Goal: Task Accomplishment & Management: Use online tool/utility

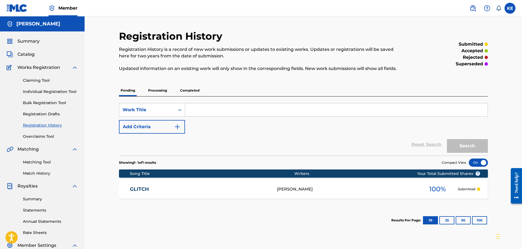
click at [48, 103] on link "Bulk Registration Tool" at bounding box center [50, 103] width 55 height 6
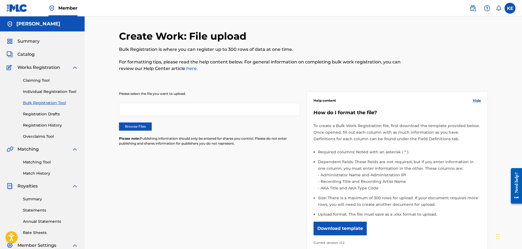
click at [50, 91] on link "Individual Registration Tool" at bounding box center [50, 92] width 55 height 6
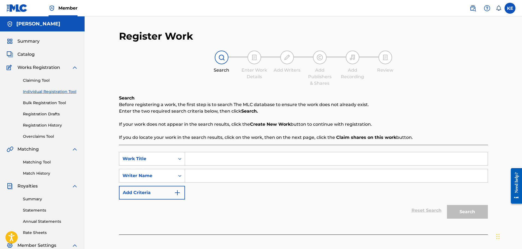
click at [43, 76] on div "Claiming Tool Individual Registration Tool Bulk Registration Tool Registration …" at bounding box center [42, 105] width 71 height 68
click at [46, 78] on link "Claiming Tool" at bounding box center [50, 81] width 55 height 6
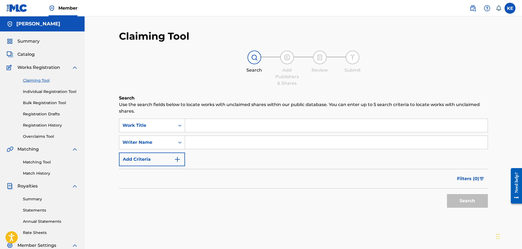
click at [52, 90] on link "Individual Registration Tool" at bounding box center [50, 92] width 55 height 6
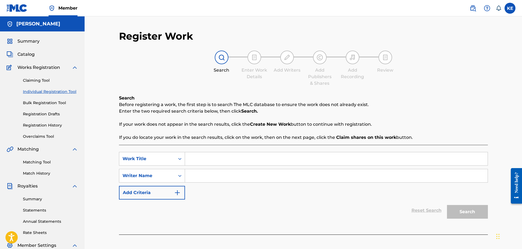
scroll to position [82, 0]
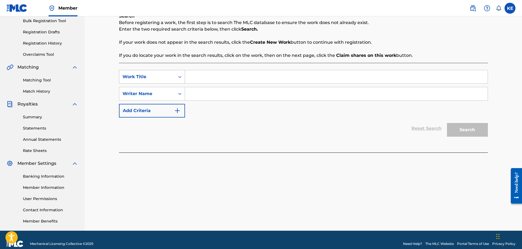
click at [172, 78] on div "Work Title" at bounding box center [147, 76] width 56 height 10
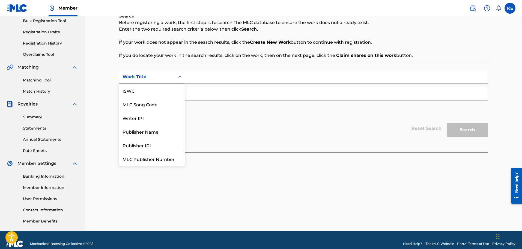
scroll to position [14, 0]
click at [176, 78] on div "Search Form" at bounding box center [180, 77] width 10 height 10
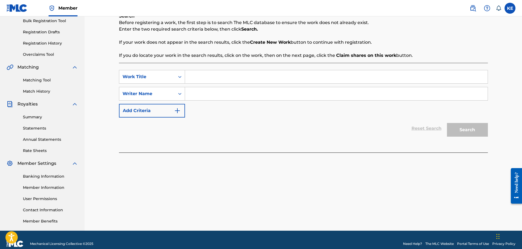
drag, startPoint x: 169, startPoint y: 70, endPoint x: 169, endPoint y: 74, distance: 3.8
click at [169, 71] on div "Work Title" at bounding box center [152, 77] width 66 height 14
click at [169, 75] on div "Work Title" at bounding box center [147, 76] width 49 height 7
click at [169, 77] on div "Work Title" at bounding box center [147, 76] width 49 height 7
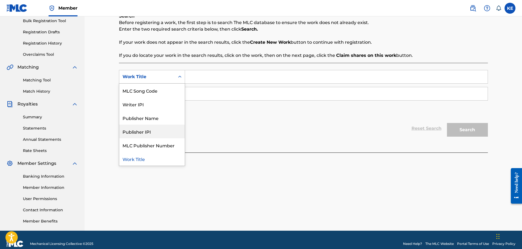
click at [210, 118] on div "Reset Search Search" at bounding box center [303, 128] width 369 height 22
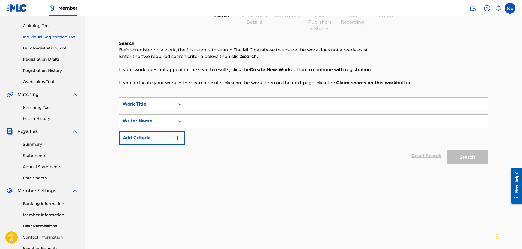
scroll to position [27, 0]
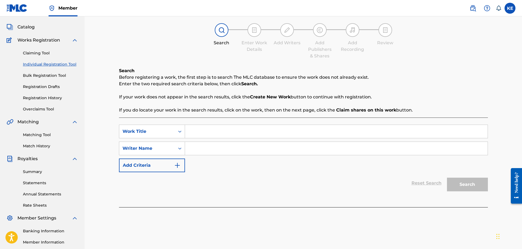
click at [50, 77] on link "Bulk Registration Tool" at bounding box center [50, 76] width 55 height 6
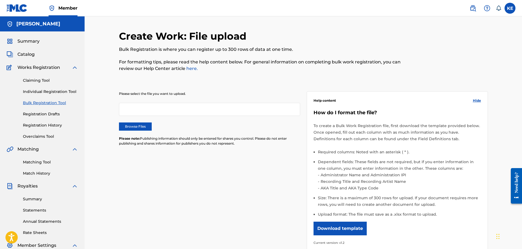
click at [49, 93] on link "Individual Registration Tool" at bounding box center [50, 92] width 55 height 6
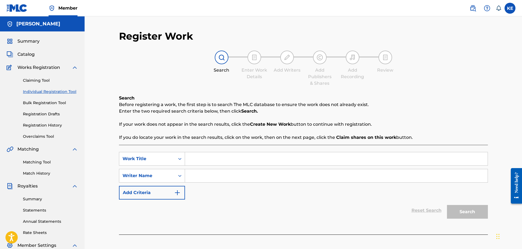
scroll to position [27, 0]
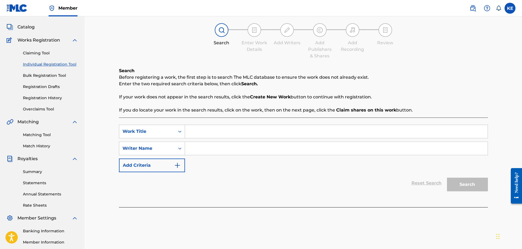
click at [49, 56] on div "Claiming Tool Individual Registration Tool Bulk Registration Tool Registration …" at bounding box center [42, 77] width 71 height 68
click at [43, 97] on link "Registration History" at bounding box center [50, 98] width 55 height 6
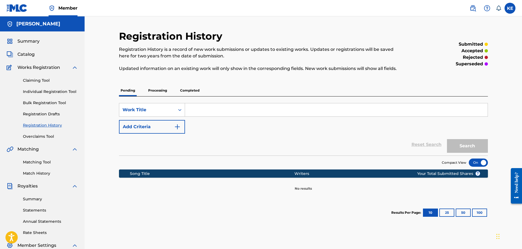
click at [47, 112] on link "Registration Drafts" at bounding box center [50, 114] width 55 height 6
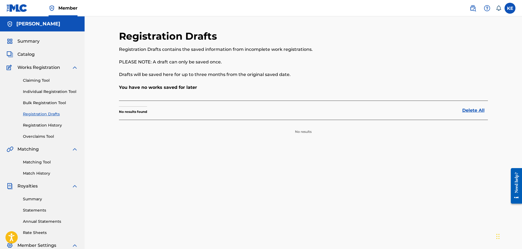
click at [44, 103] on link "Bulk Registration Tool" at bounding box center [50, 103] width 55 height 6
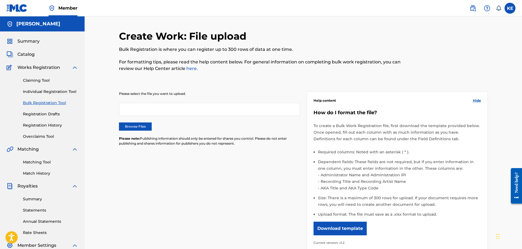
click at [50, 91] on link "Individual Registration Tool" at bounding box center [50, 92] width 55 height 6
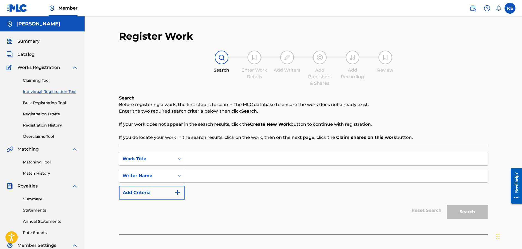
click at [48, 80] on link "Claiming Tool" at bounding box center [50, 81] width 55 height 6
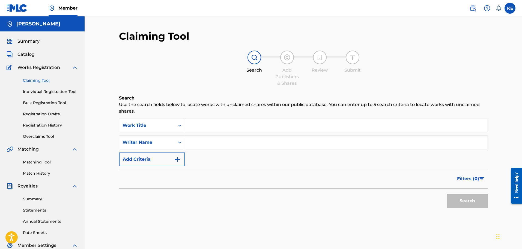
click at [139, 117] on div "Search Use the search fields below to locate works with unclaimed shares within…" at bounding box center [303, 166] width 369 height 143
click at [141, 124] on div "Work Title" at bounding box center [147, 125] width 49 height 7
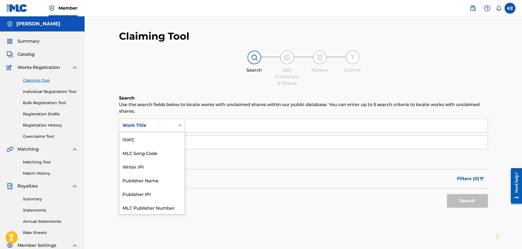
scroll to position [14, 0]
click at [151, 182] on div "Publisher IPI" at bounding box center [151, 180] width 65 height 14
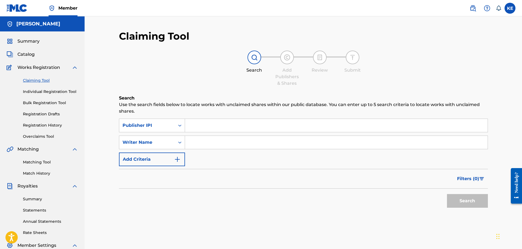
click at [51, 114] on link "Registration Drafts" at bounding box center [50, 114] width 55 height 6
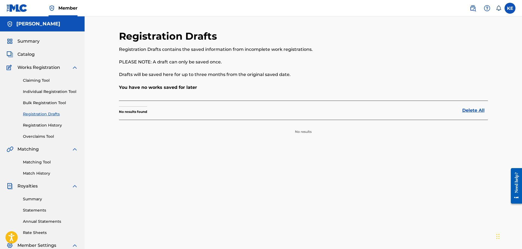
click at [54, 105] on link "Bulk Registration Tool" at bounding box center [50, 103] width 55 height 6
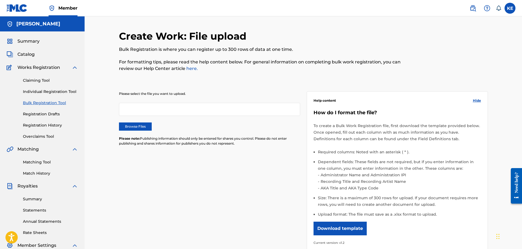
click at [47, 125] on link "Registration History" at bounding box center [50, 125] width 55 height 6
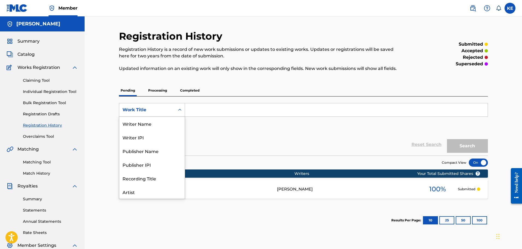
click at [171, 111] on div "Work Title" at bounding box center [147, 109] width 49 height 7
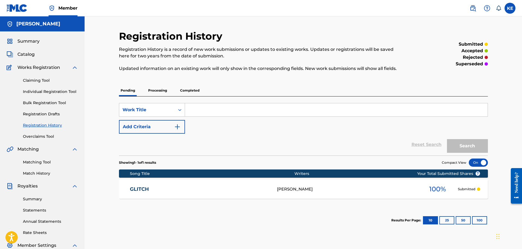
click at [222, 111] on input "Search Form" at bounding box center [336, 109] width 303 height 13
click at [275, 106] on input "Search Form" at bounding box center [336, 109] width 303 height 13
drag, startPoint x: 355, startPoint y: 159, endPoint x: 365, endPoint y: 156, distance: 10.0
click at [355, 159] on section "Showing 1 - 1 of 1 results Compact View" at bounding box center [303, 160] width 369 height 11
click at [39, 80] on link "Claiming Tool" at bounding box center [50, 81] width 55 height 6
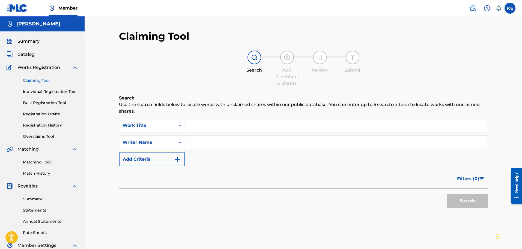
click at [236, 133] on div "SearchWithCriteria5fe5d2e0-9389-4a39-8da7-179857cae0d4 Work Title SearchWithCri…" at bounding box center [303, 141] width 369 height 47
click at [234, 128] on input "Search Form" at bounding box center [336, 125] width 303 height 13
click at [227, 130] on input "Search Form" at bounding box center [336, 125] width 303 height 13
click at [457, 197] on button "Search" at bounding box center [467, 201] width 41 height 14
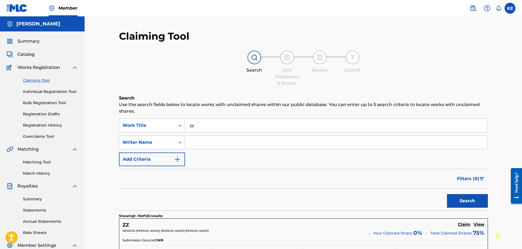
scroll to position [136, 0]
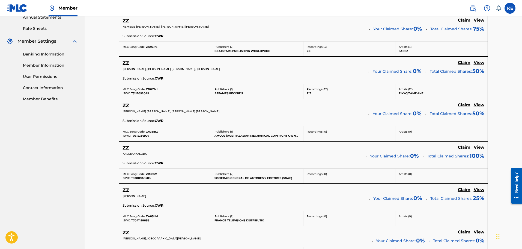
drag, startPoint x: 261, startPoint y: 97, endPoint x: 245, endPoint y: 58, distance: 42.8
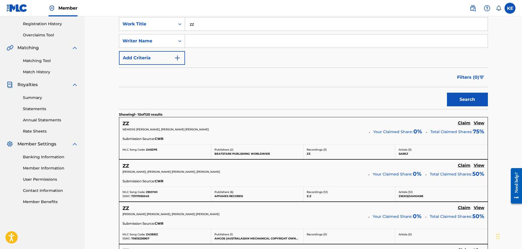
scroll to position [0, 0]
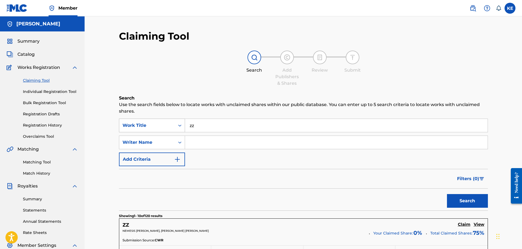
drag, startPoint x: 209, startPoint y: 126, endPoint x: 180, endPoint y: 123, distance: 28.9
click at [175, 124] on div "SearchWithCriteria5fe5d2e0-9389-4a39-8da7-179857cae0d4 Work Title zz" at bounding box center [303, 125] width 369 height 14
type input "g"
type input "x and os"
click at [447, 194] on button "Search" at bounding box center [467, 201] width 41 height 14
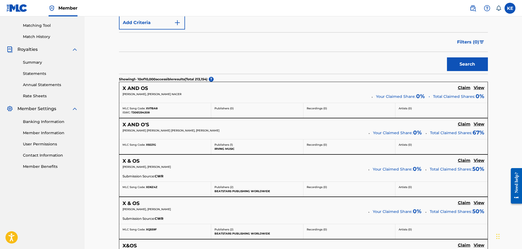
scroll to position [82, 0]
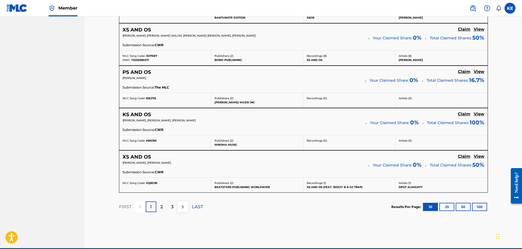
click at [163, 205] on div "2" at bounding box center [161, 206] width 11 height 11
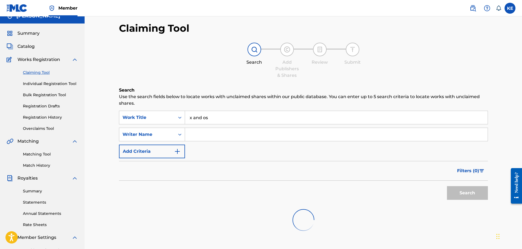
scroll to position [0, 0]
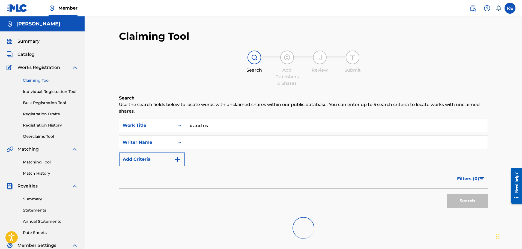
click at [211, 124] on input "x and os" at bounding box center [336, 125] width 303 height 13
drag, startPoint x: 212, startPoint y: 123, endPoint x: 192, endPoint y: 124, distance: 20.2
click at [192, 124] on input "x and os" at bounding box center [336, 125] width 303 height 13
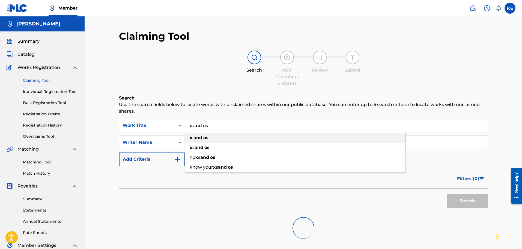
click at [210, 138] on div "x and os" at bounding box center [295, 138] width 221 height 10
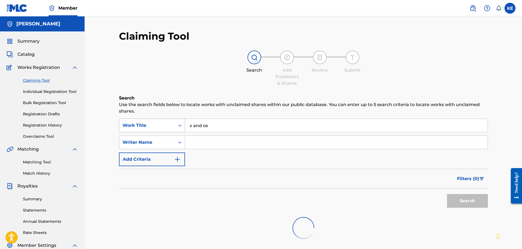
click at [167, 131] on div "Work Title" at bounding box center [152, 125] width 66 height 14
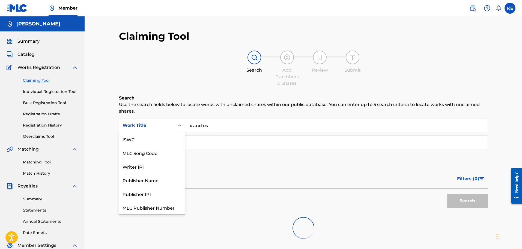
scroll to position [14, 0]
click at [143, 204] on div "Work Title" at bounding box center [151, 207] width 65 height 14
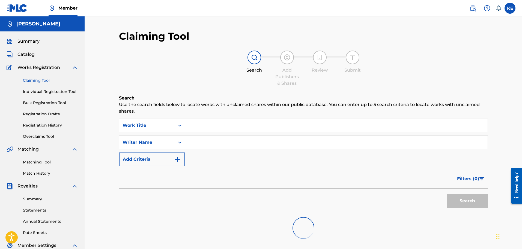
click at [179, 133] on div "SearchWithCriteriaba890a2e-c9bd-4818-9276-760159d778c8 Work Title SearchWithCri…" at bounding box center [303, 141] width 369 height 47
click at [177, 128] on div "Search Form" at bounding box center [180, 125] width 10 height 10
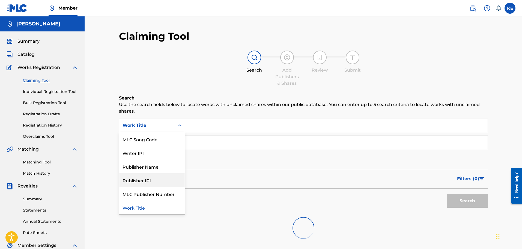
click at [152, 179] on div "Publisher IPI" at bounding box center [151, 180] width 65 height 14
click at [161, 122] on div "Publisher IPI" at bounding box center [147, 125] width 49 height 7
click at [152, 149] on div "MLC Song Code" at bounding box center [151, 153] width 65 height 14
click at [160, 129] on div "MLC Song Code" at bounding box center [147, 125] width 56 height 10
click at [155, 143] on div "ISWC" at bounding box center [151, 139] width 65 height 14
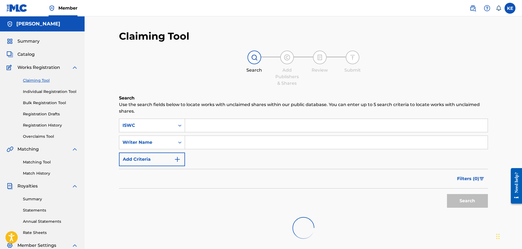
click at [30, 44] on div "Summary Catalog Works Registration Claiming Tool Individual Registration Tool B…" at bounding box center [42, 171] width 85 height 281
click at [30, 43] on span "Summary" at bounding box center [28, 41] width 22 height 7
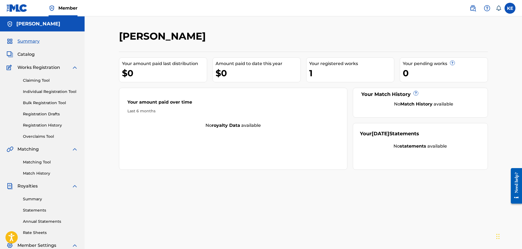
click at [275, 71] on div "$0" at bounding box center [258, 73] width 85 height 12
click at [49, 97] on div "Claiming Tool Individual Registration Tool Bulk Registration Tool Registration …" at bounding box center [42, 105] width 71 height 68
click at [46, 101] on link "Bulk Registration Tool" at bounding box center [50, 103] width 55 height 6
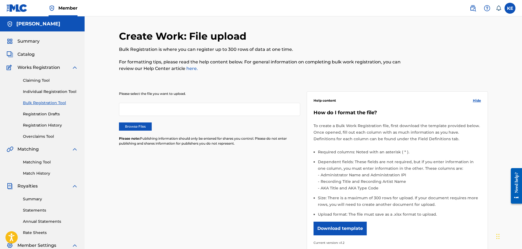
click at [53, 91] on link "Individual Registration Tool" at bounding box center [50, 92] width 55 height 6
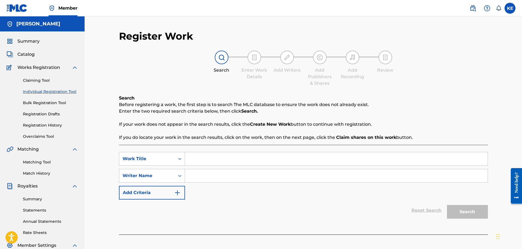
click at [187, 161] on input "Search Form" at bounding box center [336, 158] width 303 height 13
click at [201, 163] on input "Search Form" at bounding box center [336, 158] width 303 height 13
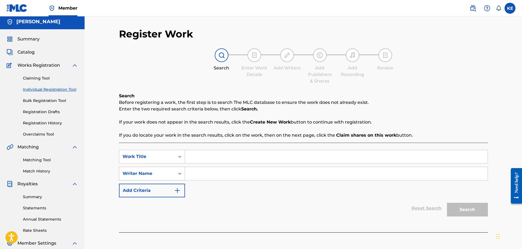
click at [174, 178] on div "Writer Name" at bounding box center [147, 173] width 56 height 10
click at [174, 171] on div "Writer Name" at bounding box center [147, 173] width 56 height 10
click at [200, 151] on input "Search Form" at bounding box center [336, 156] width 303 height 13
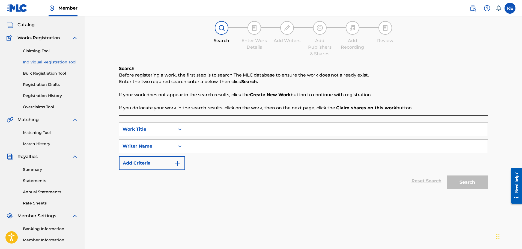
click at [275, 136] on div "SearchWithCriteriaf1ad7235-a519-403a-b46f-39f701b11c42 Work Title SearchWithCri…" at bounding box center [303, 145] width 369 height 47
click at [263, 132] on input "Search Form" at bounding box center [336, 129] width 303 height 13
drag, startPoint x: 160, startPoint y: 130, endPoint x: 155, endPoint y: 129, distance: 4.9
click at [150, 130] on div "SearchWithCriteriaf1ad7235-a519-403a-b46f-39f701b11c42 Work Title zovr" at bounding box center [303, 129] width 369 height 14
type input "z"
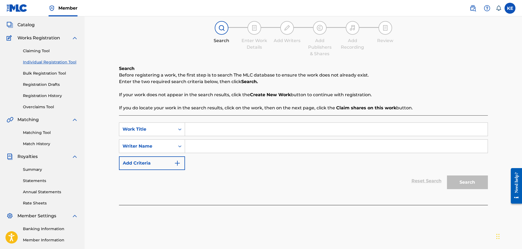
click at [207, 147] on input "Search Form" at bounding box center [336, 145] width 303 height 13
type input "kameron epps"
click at [156, 170] on div "Reset Search Search" at bounding box center [303, 181] width 369 height 22
click at [159, 166] on button "Add Criteria" at bounding box center [152, 163] width 66 height 14
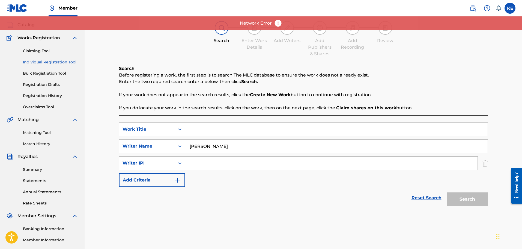
drag, startPoint x: 485, startPoint y: 167, endPoint x: 463, endPoint y: 153, distance: 25.7
click at [485, 166] on img "Search Form" at bounding box center [485, 163] width 6 height 14
